Goal: Transaction & Acquisition: Purchase product/service

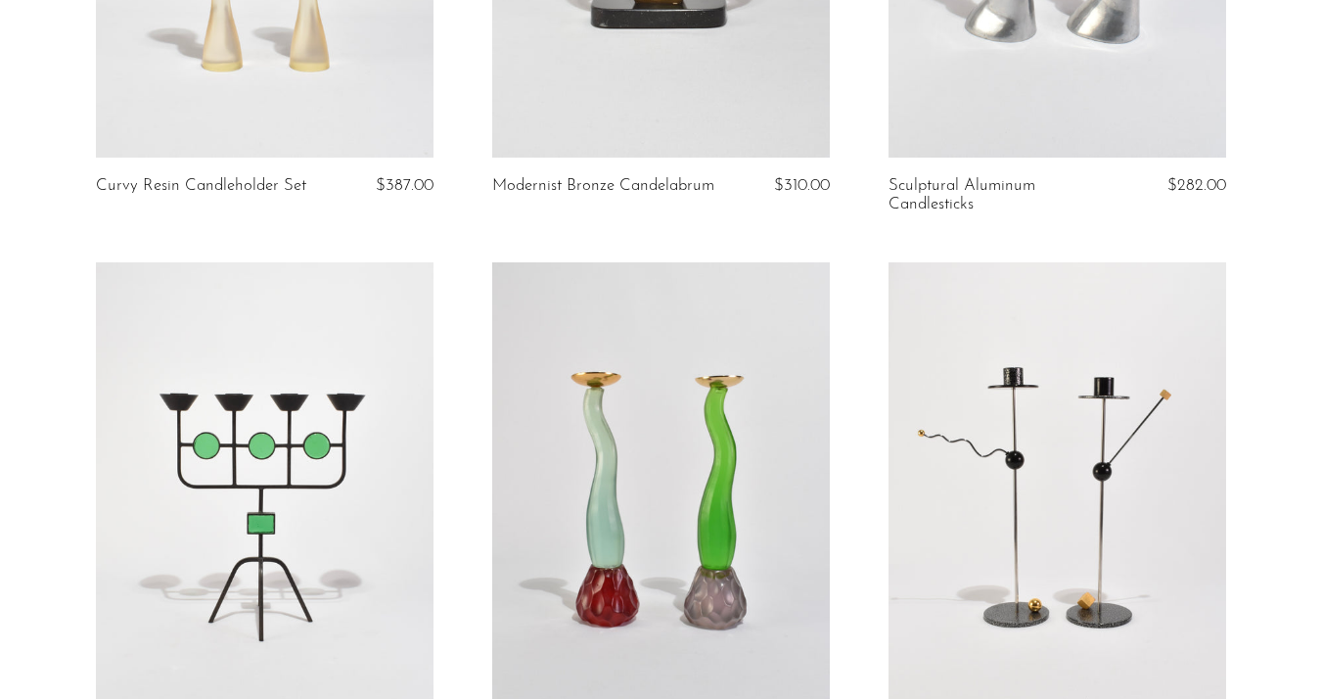
scroll to position [1067, 0]
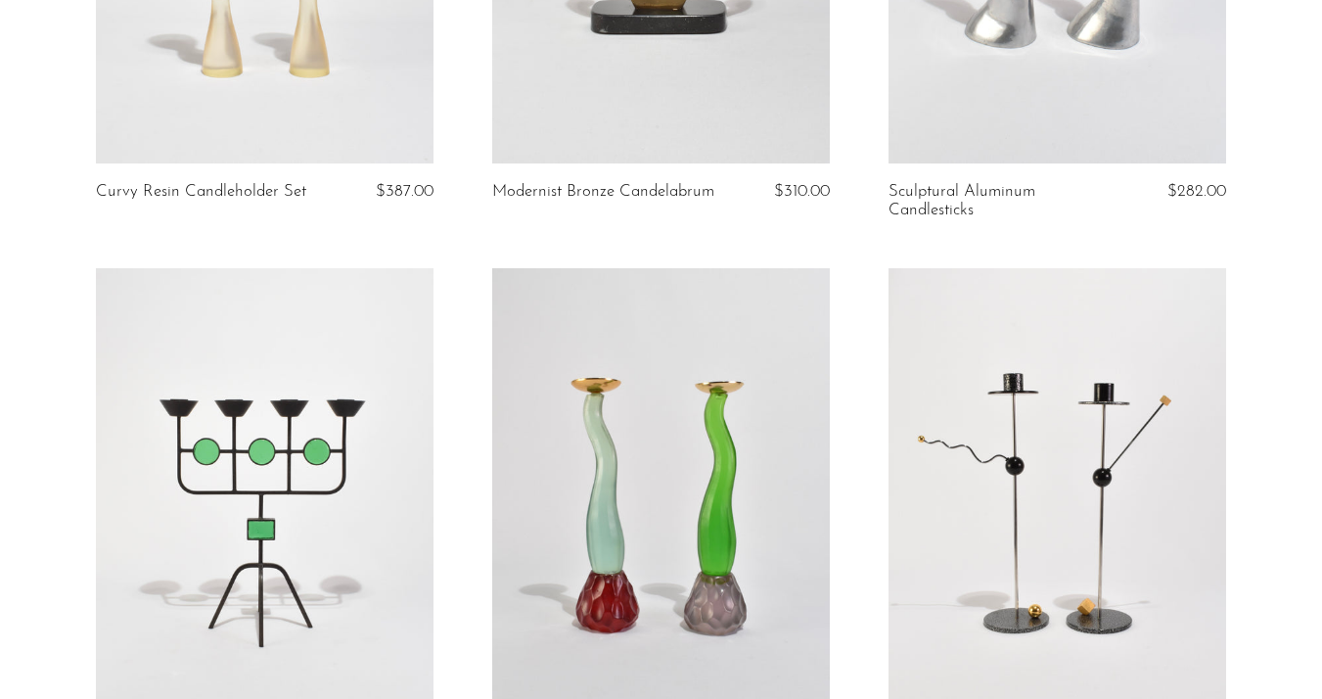
click at [278, 427] on link at bounding box center [265, 504] width 338 height 473
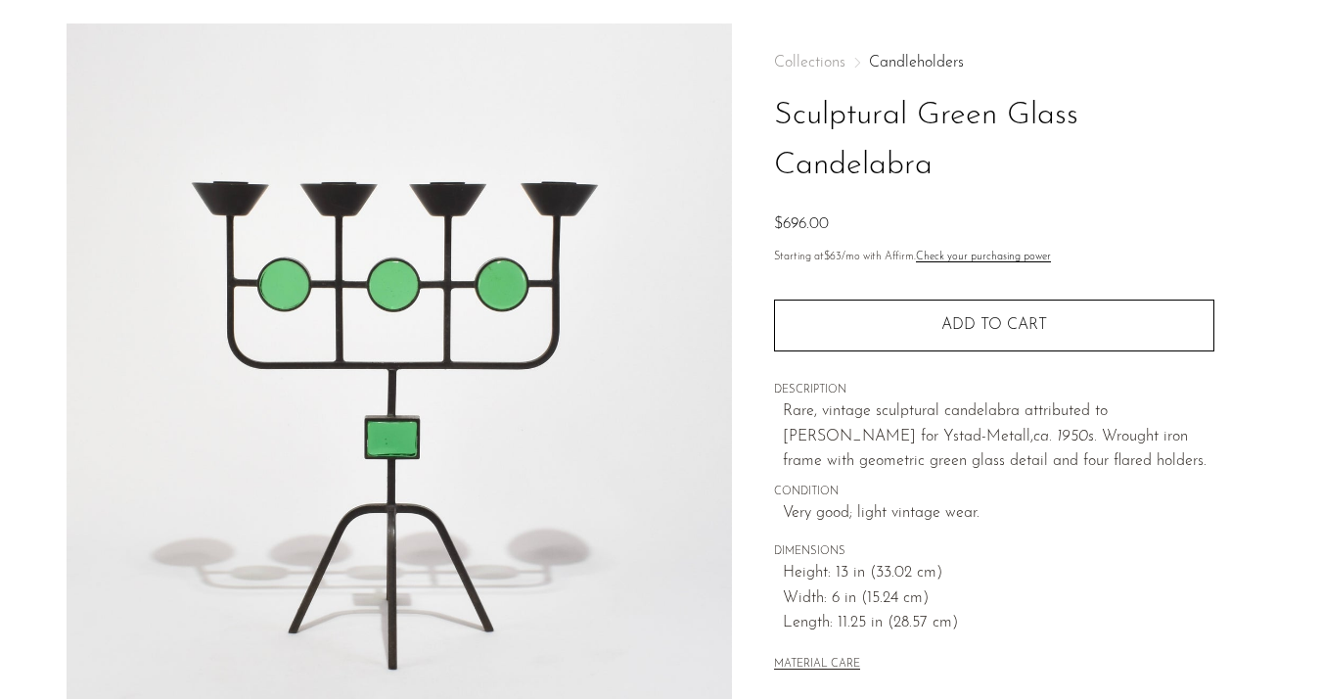
scroll to position [73, 0]
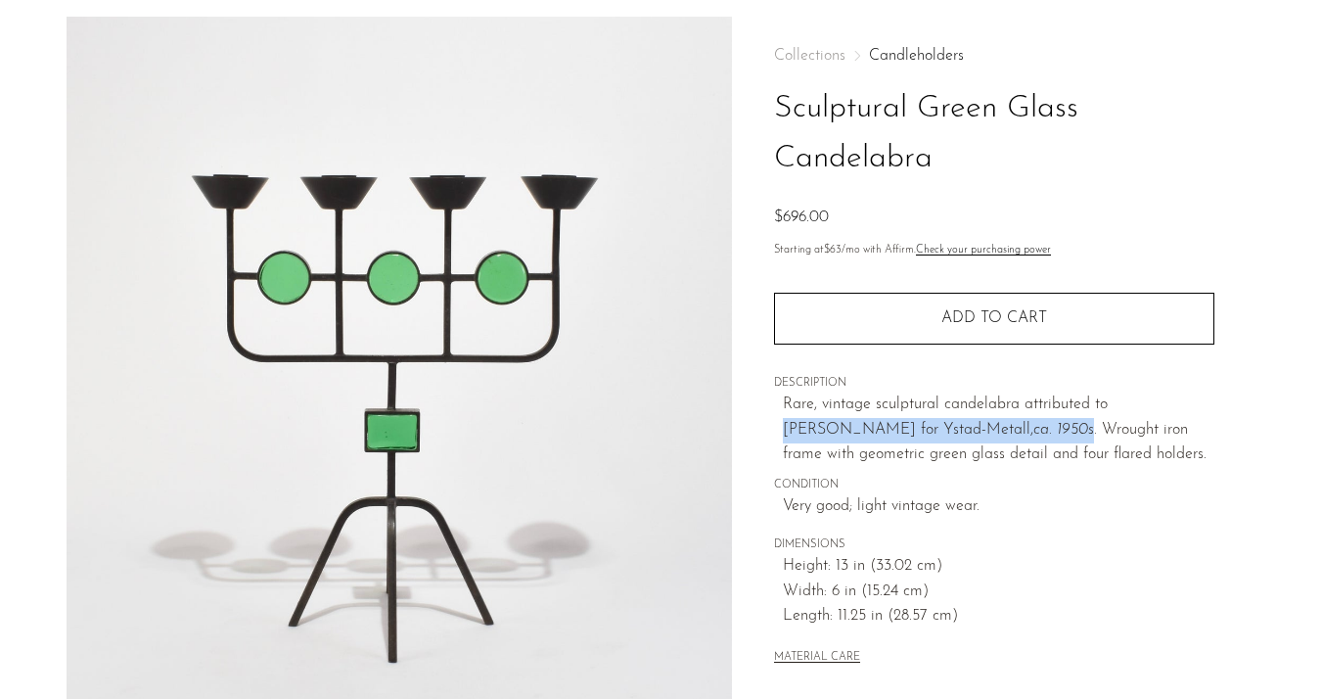
drag, startPoint x: 957, startPoint y: 426, endPoint x: 1119, endPoint y: 389, distance: 166.4
click at [1117, 395] on p "Rare, vintage sculptural candelabra attributed to [PERSON_NAME] for Ystad-Metal…" at bounding box center [999, 429] width 432 height 75
copy p "[PERSON_NAME] for Ystad-Metall, [GEOGRAPHIC_DATA]. 1950s"
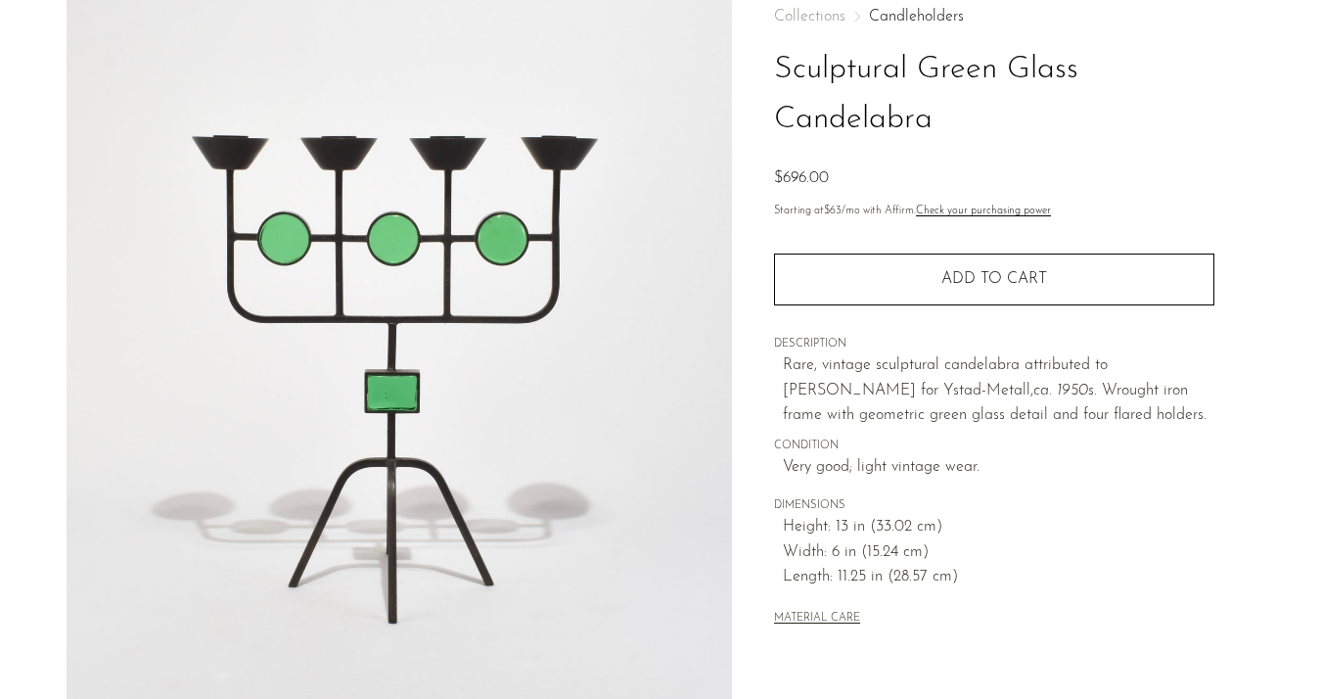
click at [889, 458] on span "Very good; light vintage wear." at bounding box center [999, 467] width 432 height 25
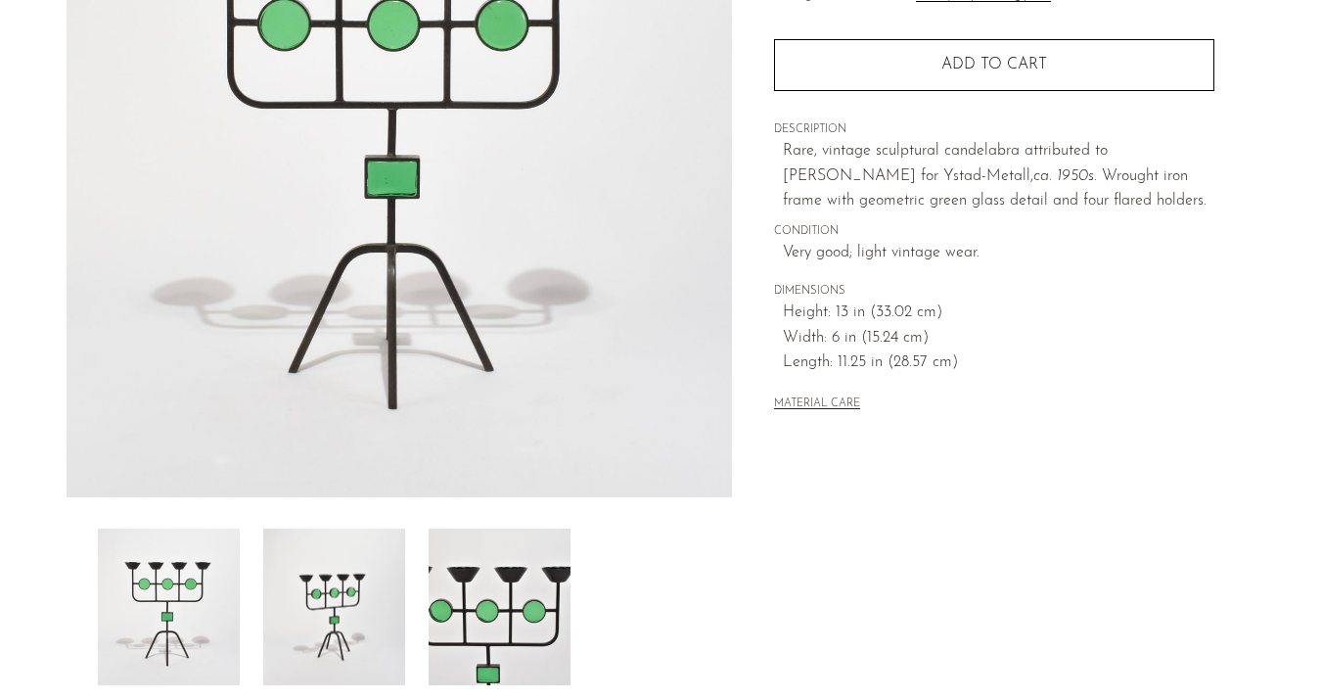
scroll to position [393, 0]
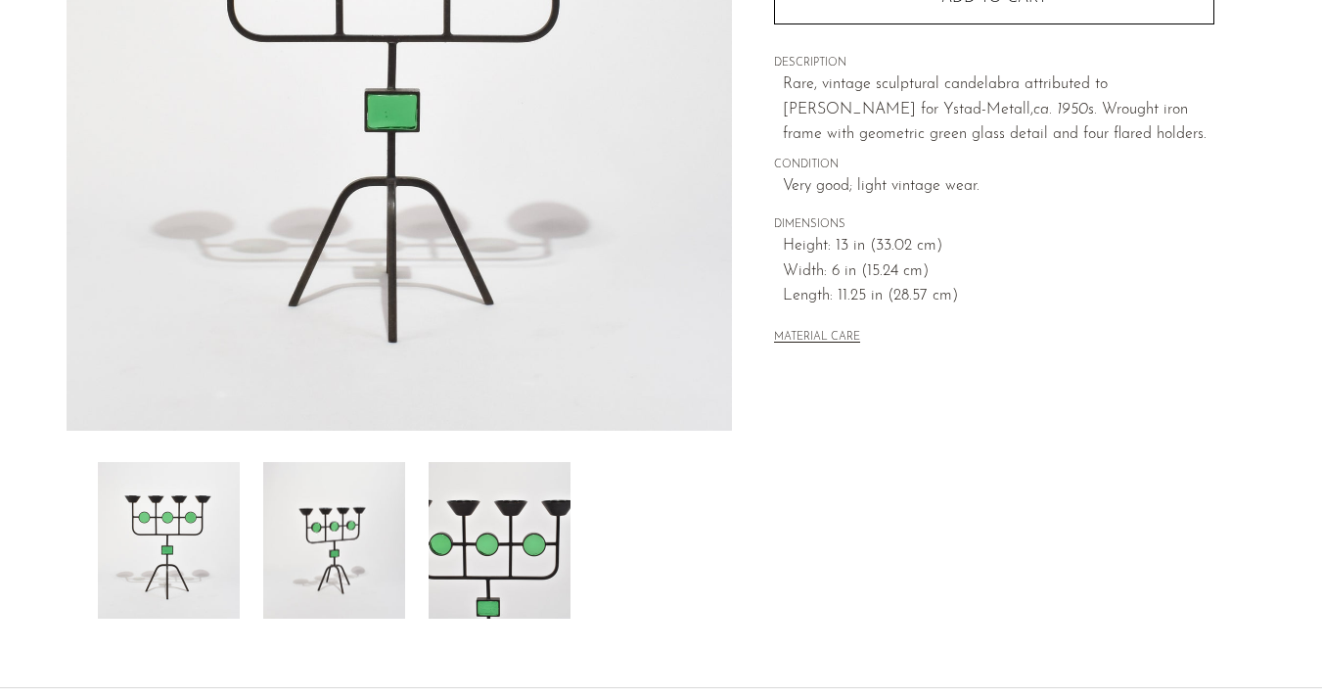
click at [367, 531] on img at bounding box center [334, 540] width 142 height 157
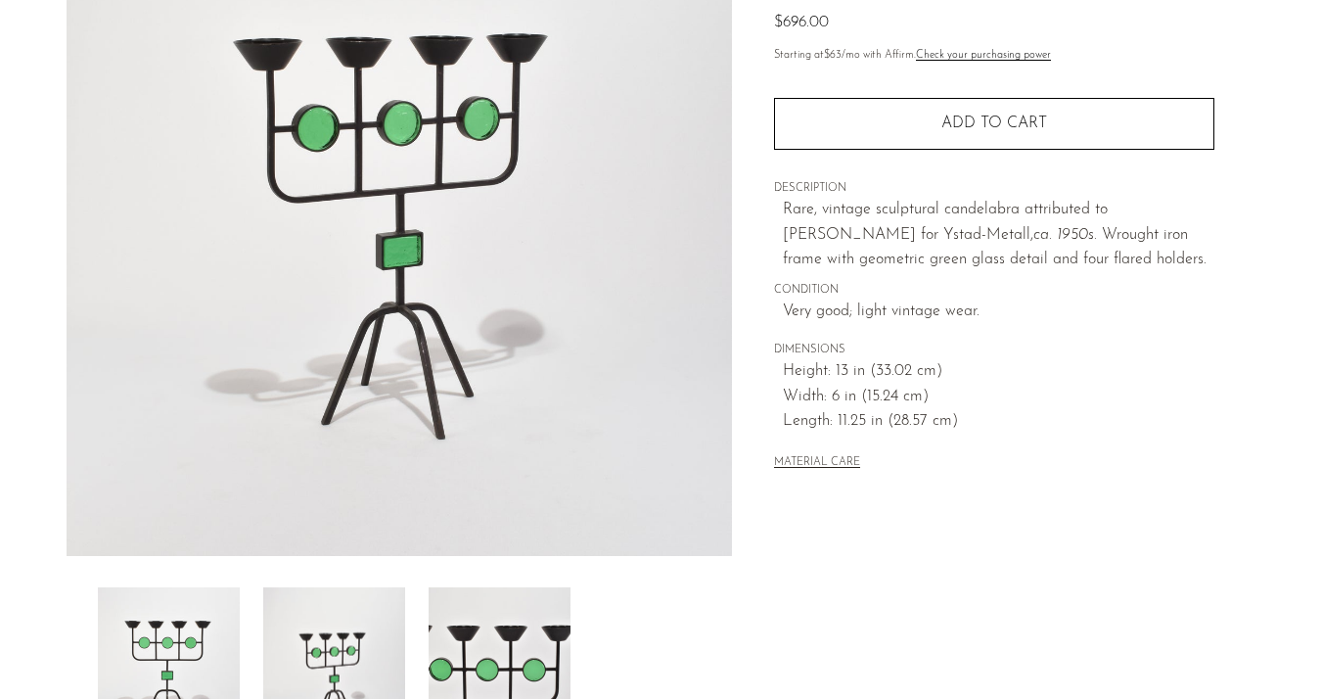
scroll to position [270, 0]
